Goal: Task Accomplishment & Management: Complete application form

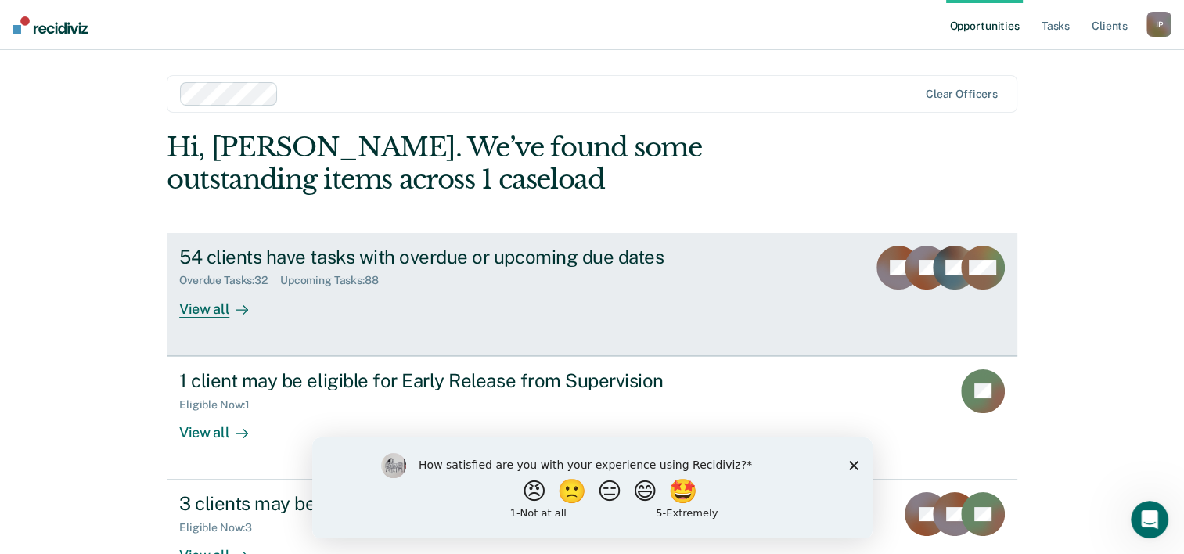
click at [180, 308] on div "View all" at bounding box center [223, 302] width 88 height 31
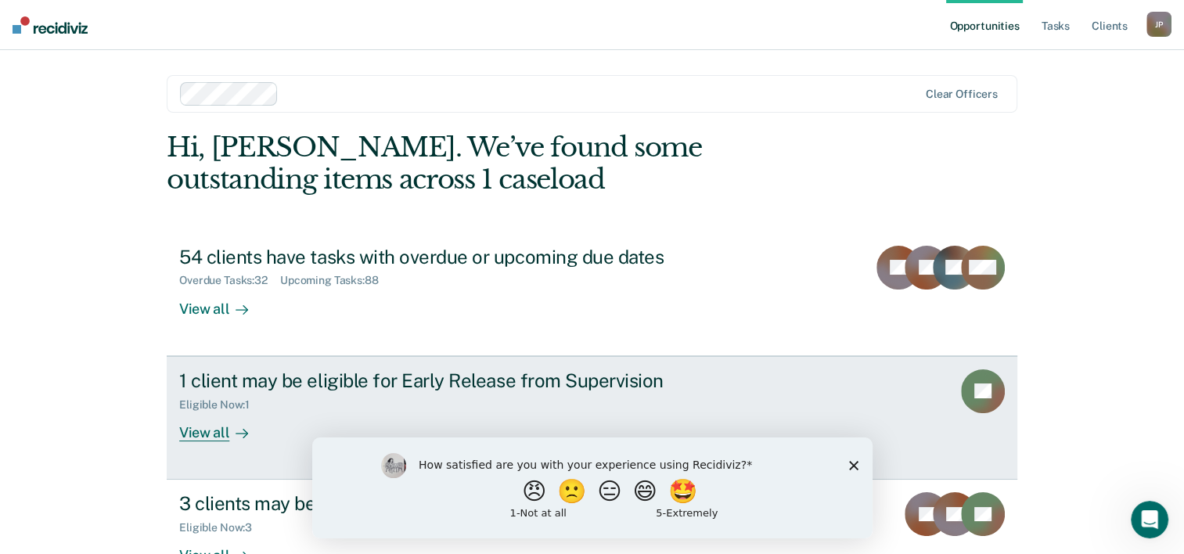
click at [188, 434] on div "View all" at bounding box center [223, 426] width 88 height 31
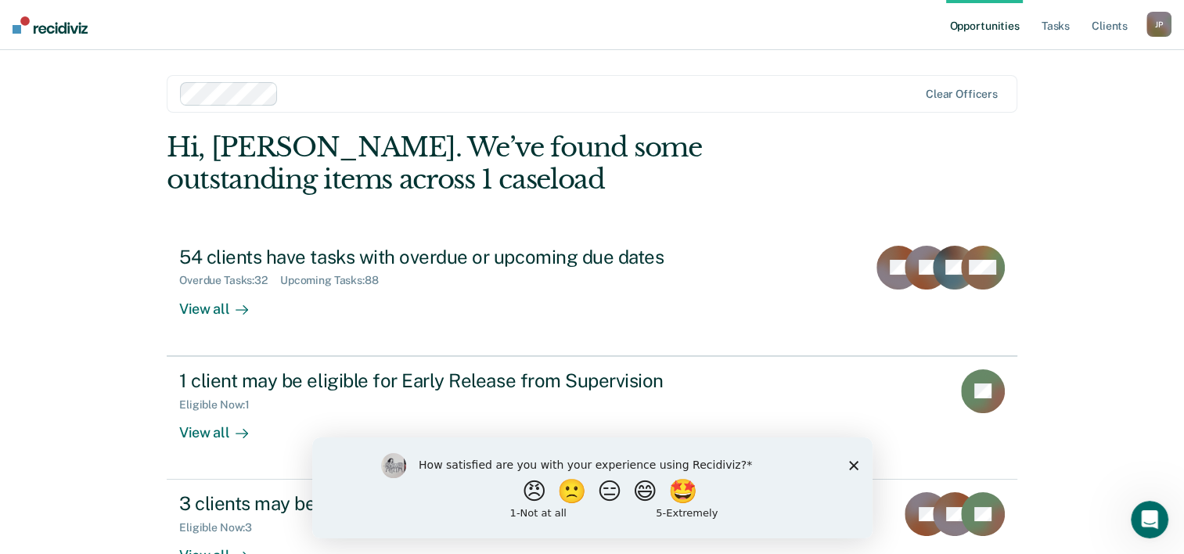
click at [852, 462] on icon "Close survey" at bounding box center [852, 464] width 9 height 9
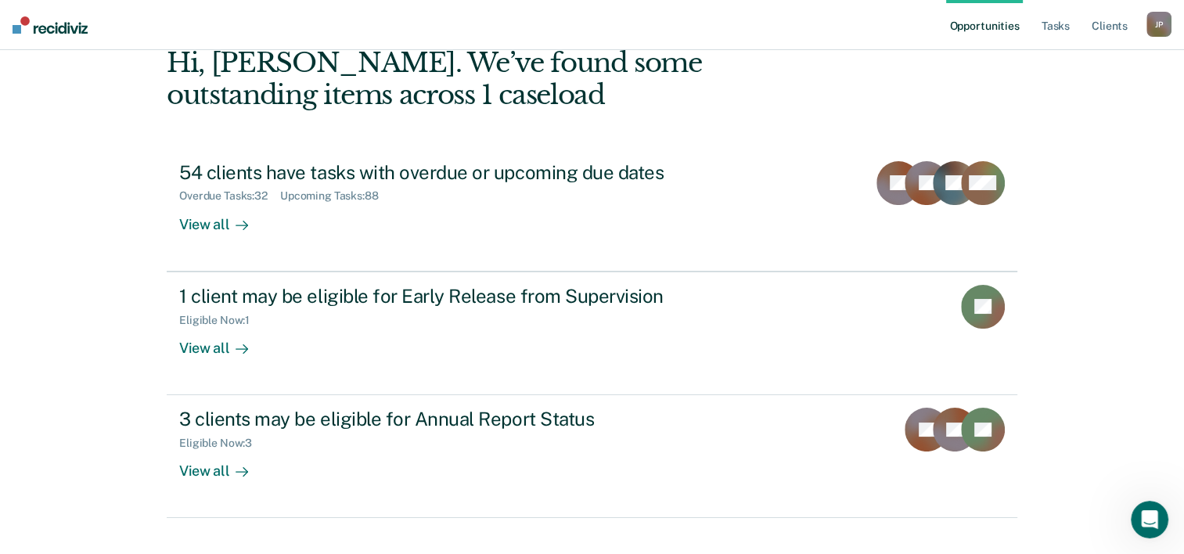
scroll to position [88, 0]
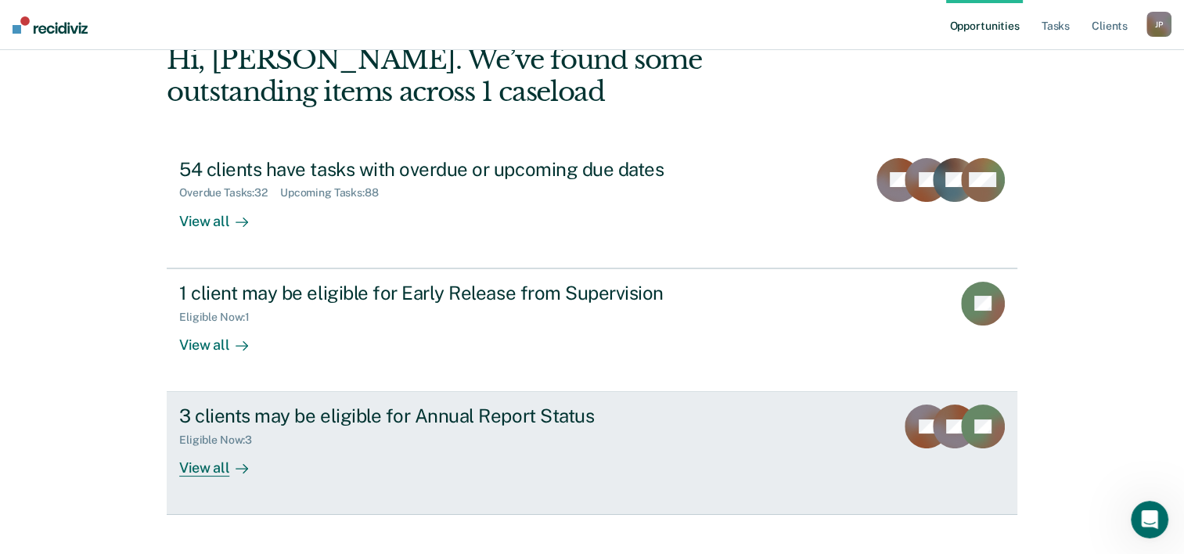
click at [200, 466] on div "View all" at bounding box center [223, 462] width 88 height 31
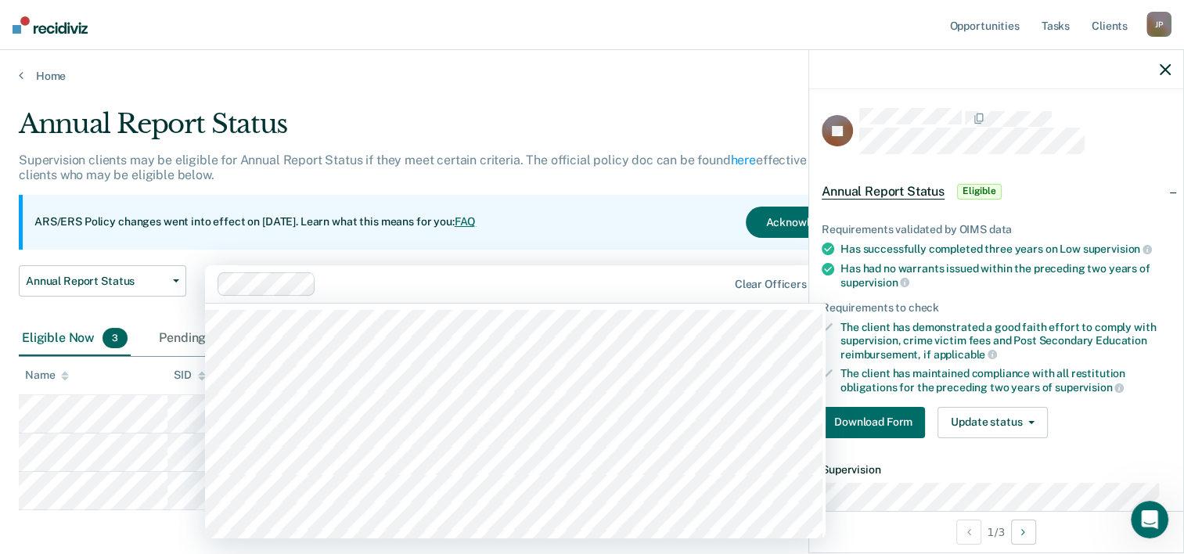
click at [665, 275] on div at bounding box center [524, 284] width 404 height 18
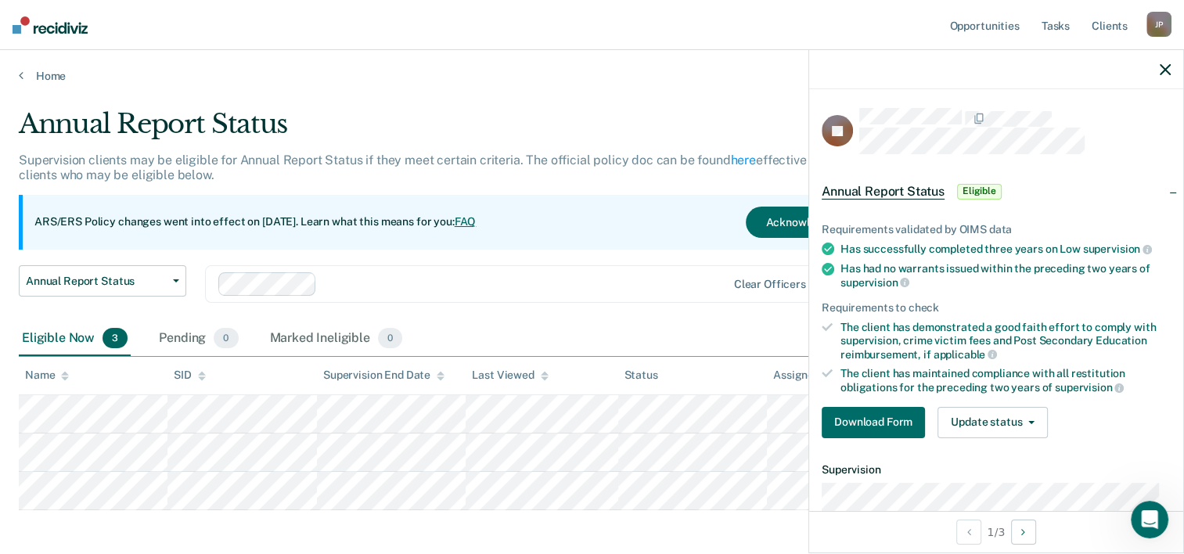
click at [632, 184] on div "Supervision clients may be eligible for Annual Report Status if they meet certa…" at bounding box center [463, 174] width 888 height 42
click at [1166, 67] on icon "button" at bounding box center [1165, 69] width 11 height 11
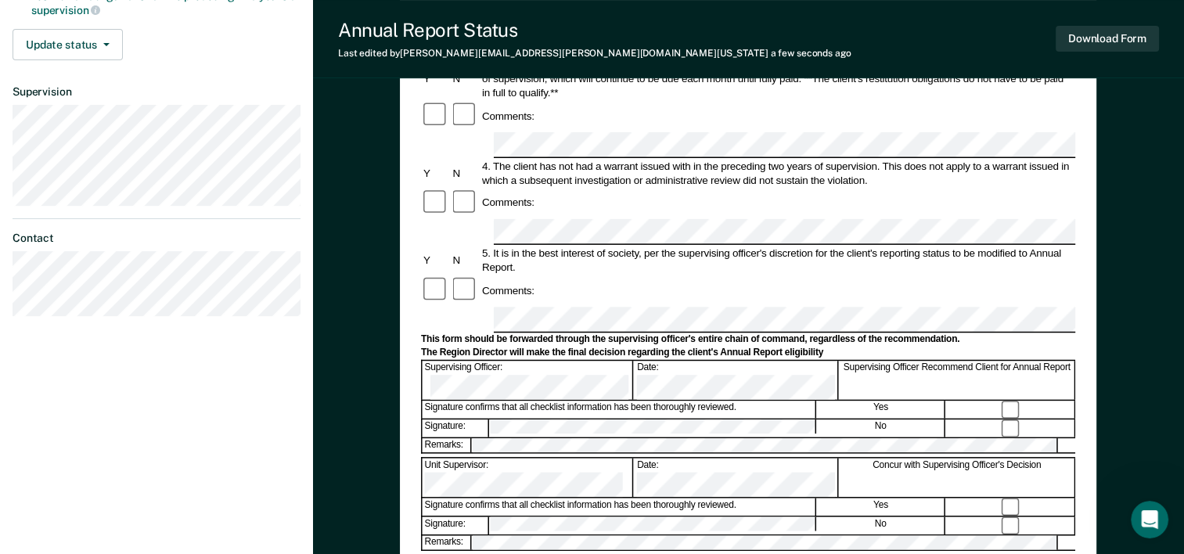
scroll to position [401, 0]
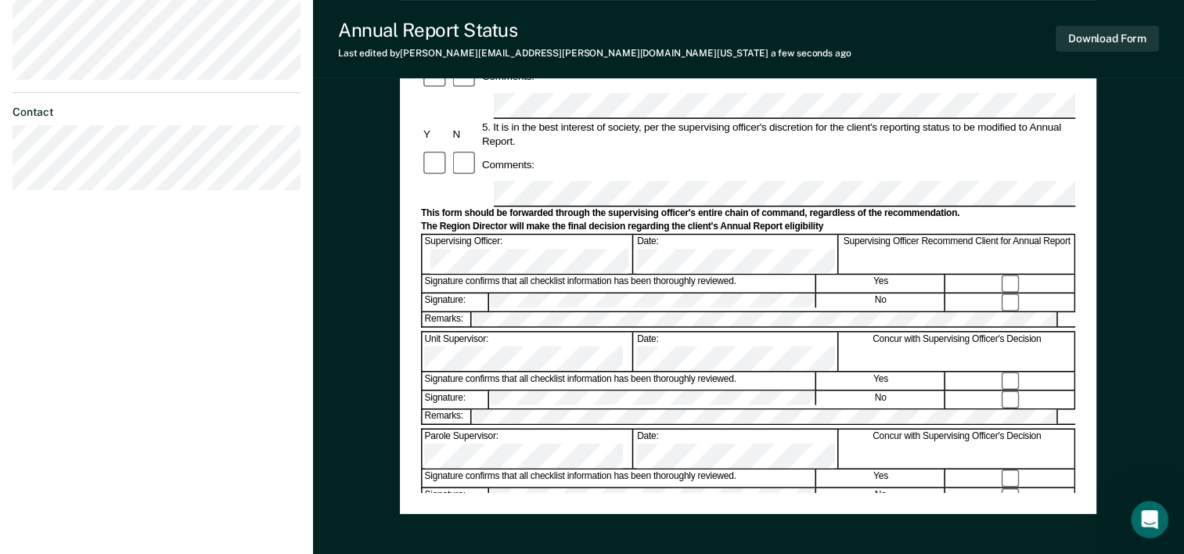
scroll to position [500, 0]
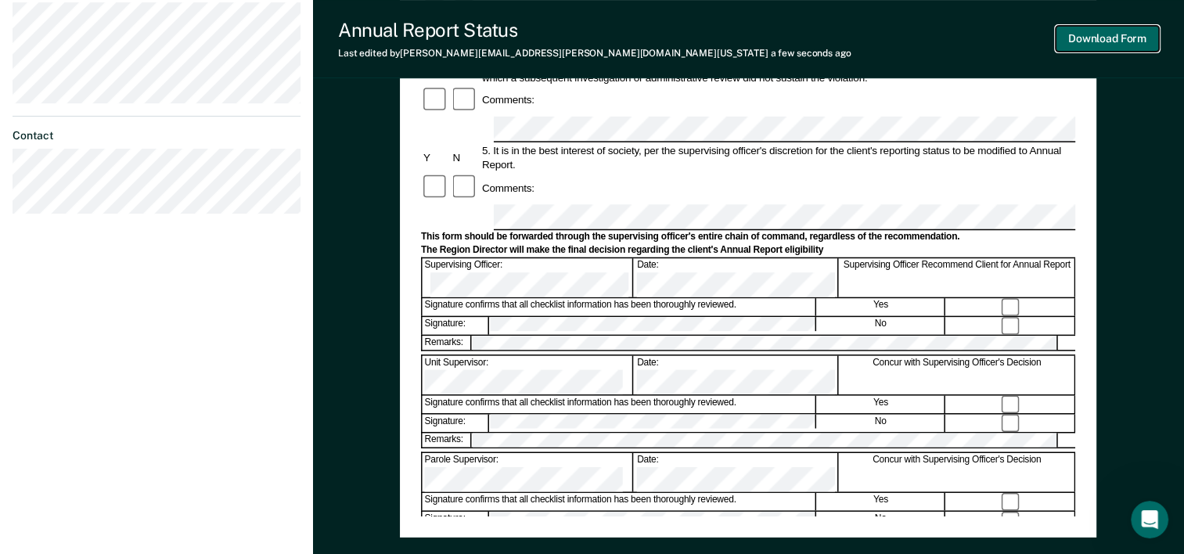
click at [1120, 44] on button "Download Form" at bounding box center [1107, 39] width 103 height 26
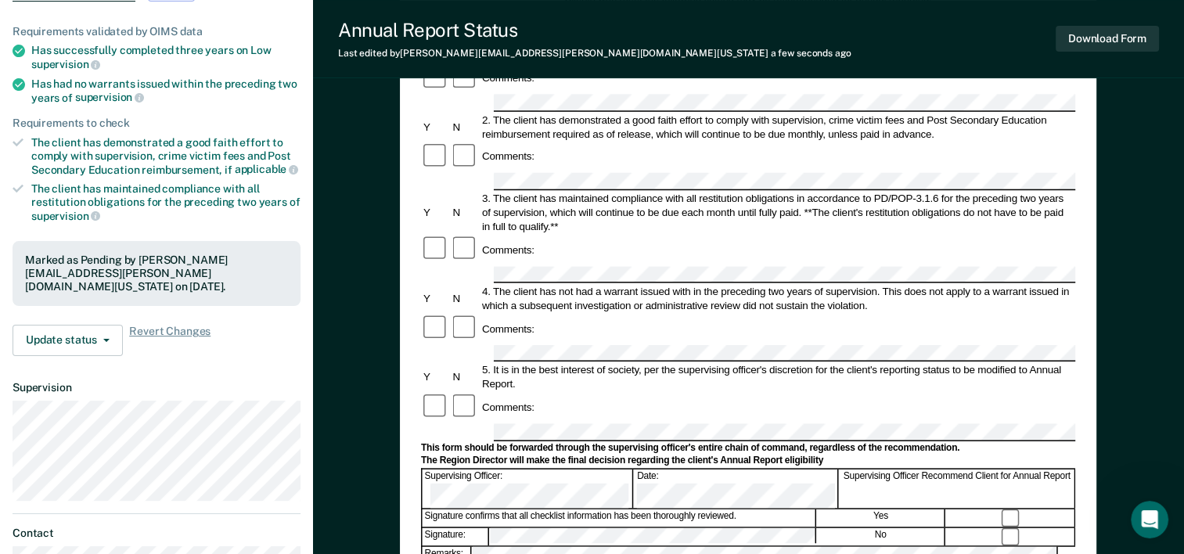
scroll to position [185, 0]
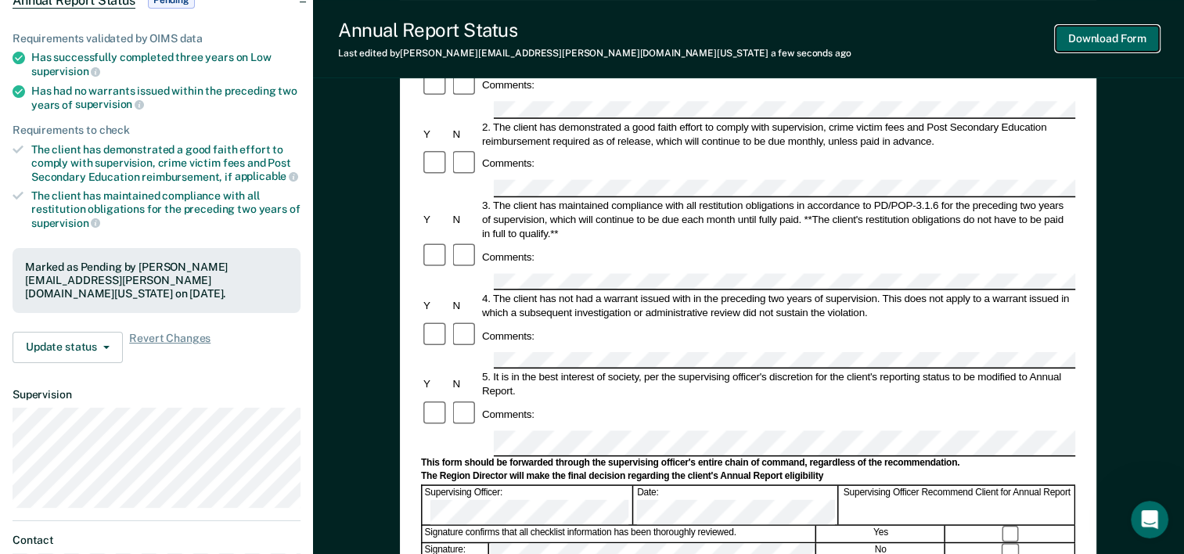
click at [1108, 40] on button "Download Form" at bounding box center [1107, 39] width 103 height 26
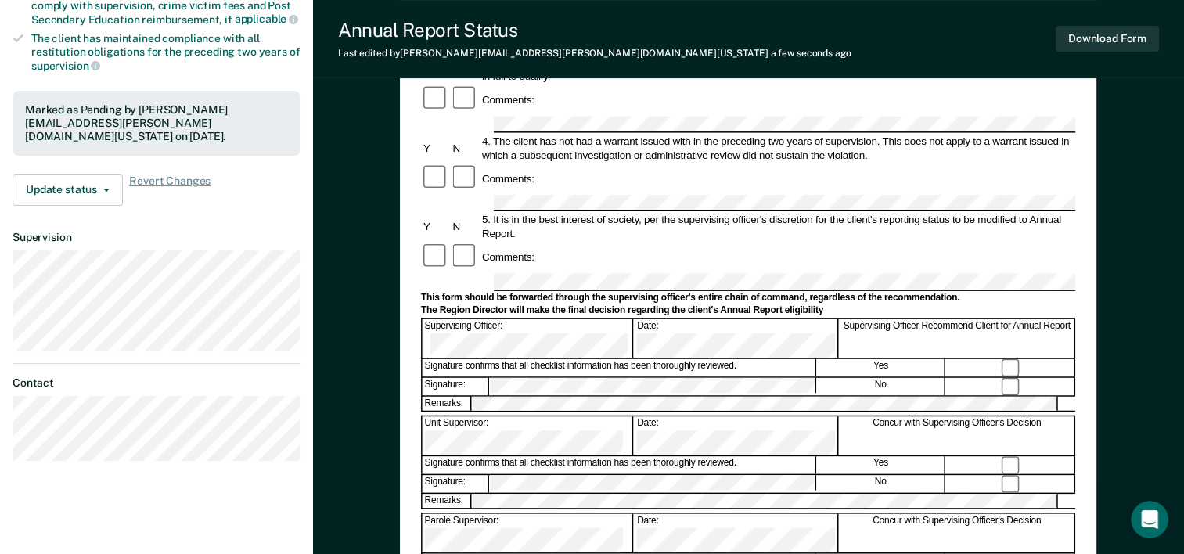
scroll to position [344, 0]
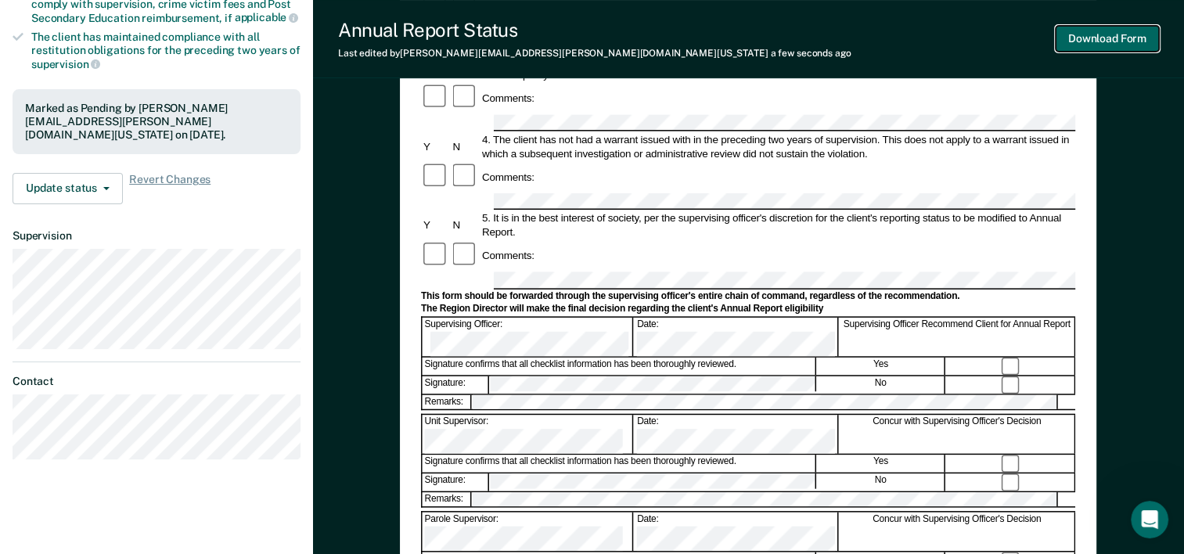
click at [1127, 38] on button "Download Form" at bounding box center [1107, 39] width 103 height 26
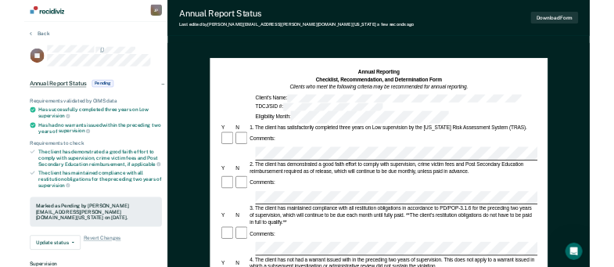
scroll to position [0, 0]
